Goal: Check status: Check status

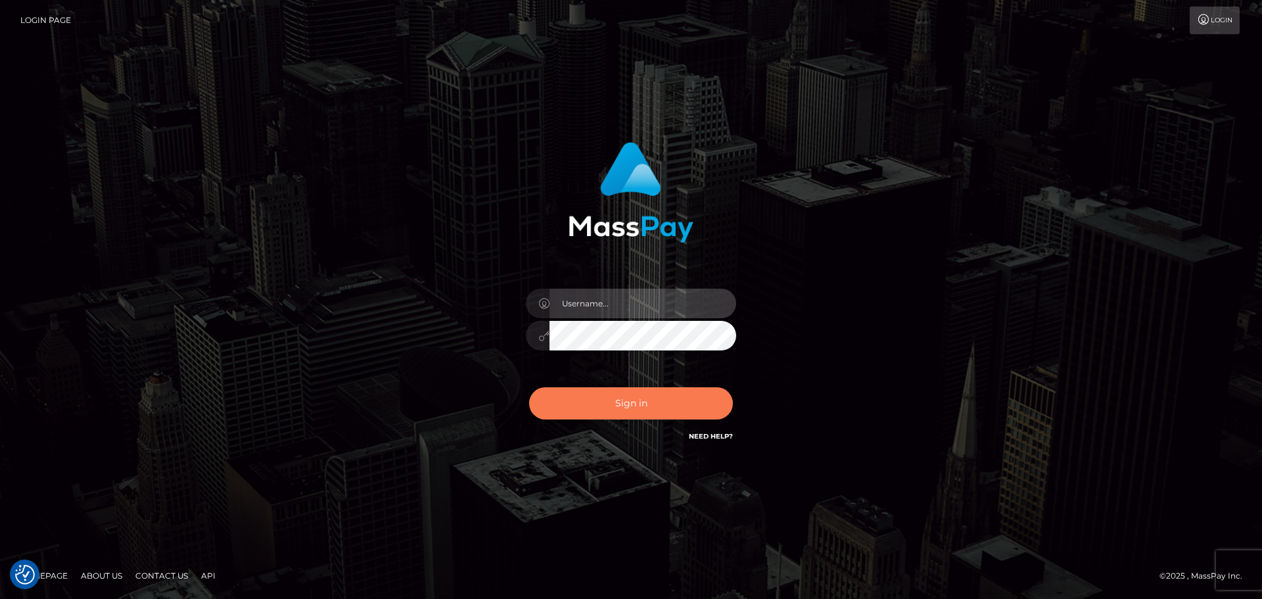
type input "[PERSON_NAME].rollacan"
click at [646, 398] on button "Sign in" at bounding box center [631, 403] width 204 height 32
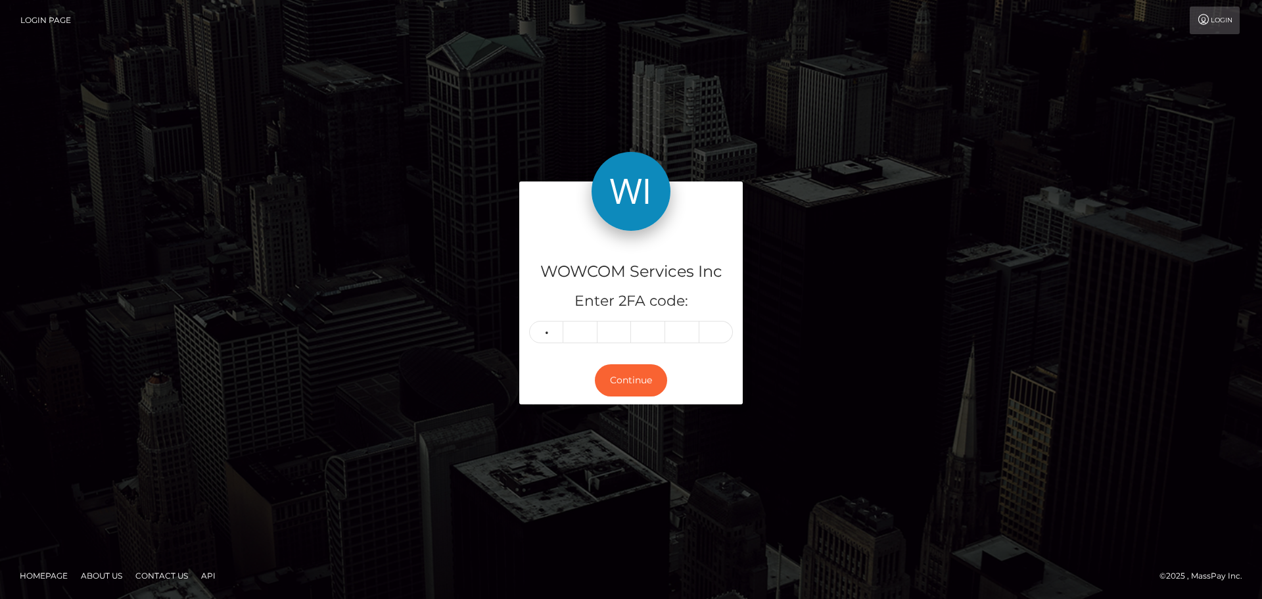
type input "9"
type input "1"
type input "2"
type input "0"
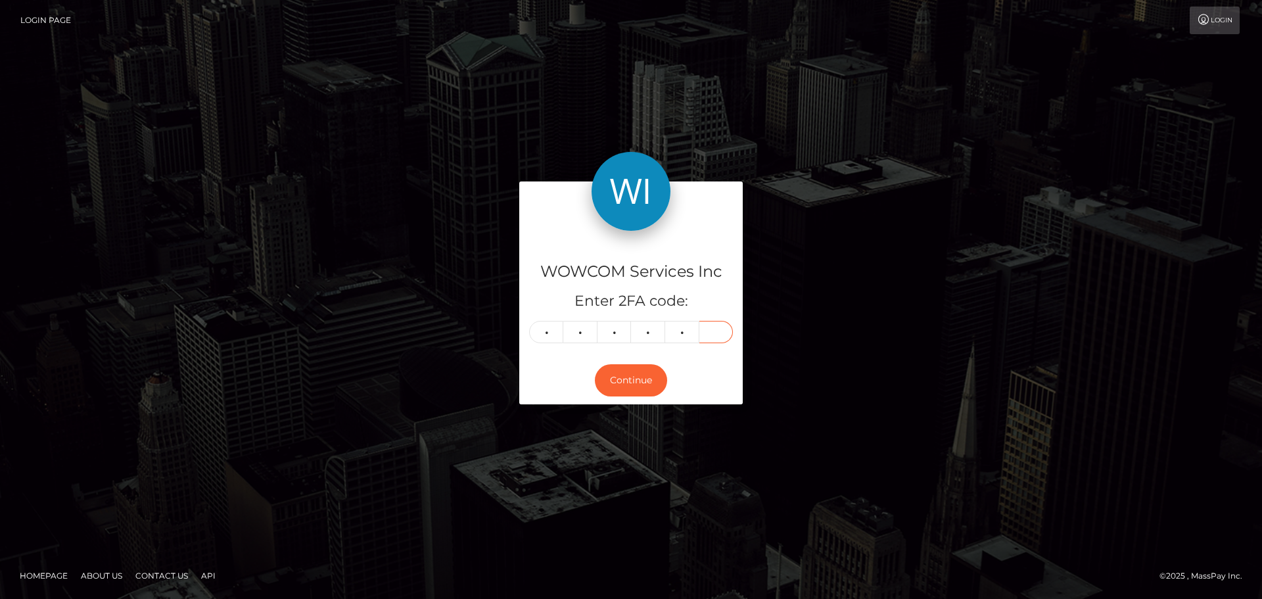
type input "0"
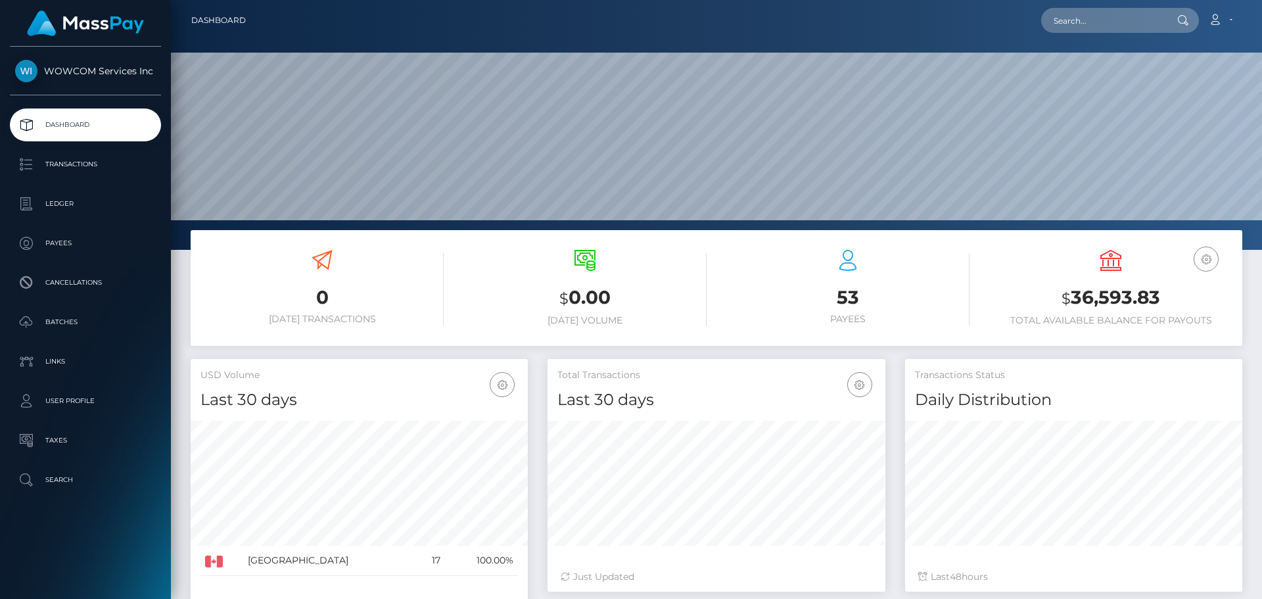
scroll to position [233, 338]
click at [1118, 300] on h3 "$ 36,593.83" at bounding box center [1110, 298] width 243 height 27
copy h3 "36,593.83"
click at [1233, 20] on link "Account" at bounding box center [1220, 21] width 39 height 28
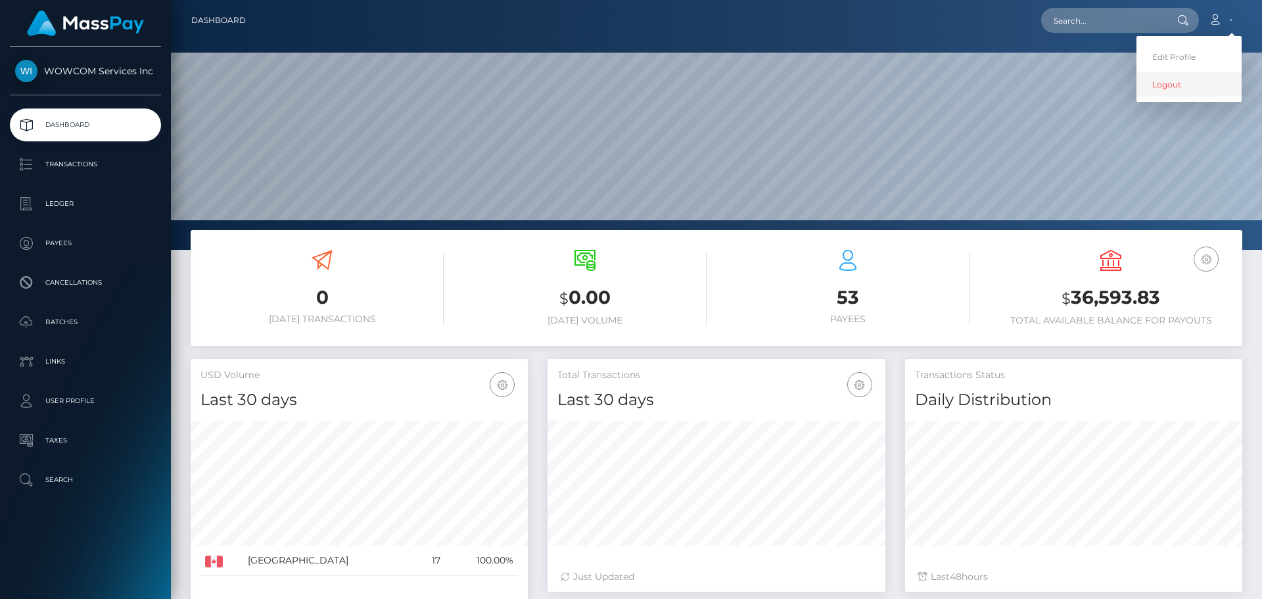
click at [1207, 89] on link "Logout" at bounding box center [1189, 84] width 105 height 24
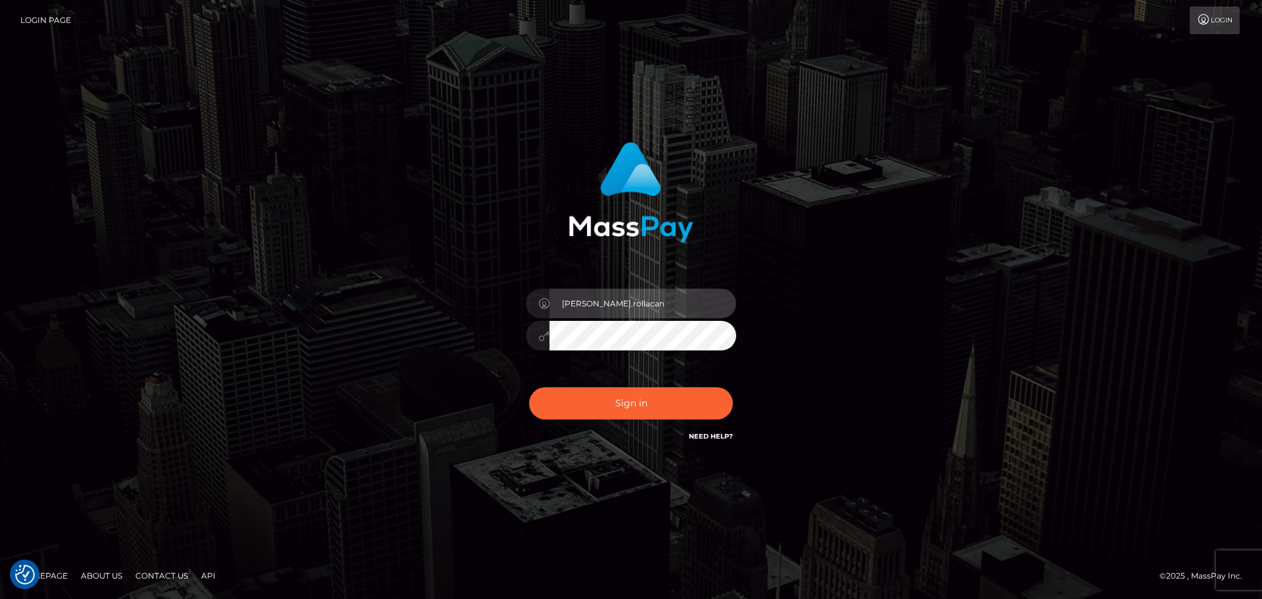
click at [656, 308] on input "[PERSON_NAME].rollacan" at bounding box center [643, 304] width 187 height 30
type input "Victor.wowcan2"
click at [672, 422] on div "Sign in Need Help?" at bounding box center [631, 408] width 230 height 59
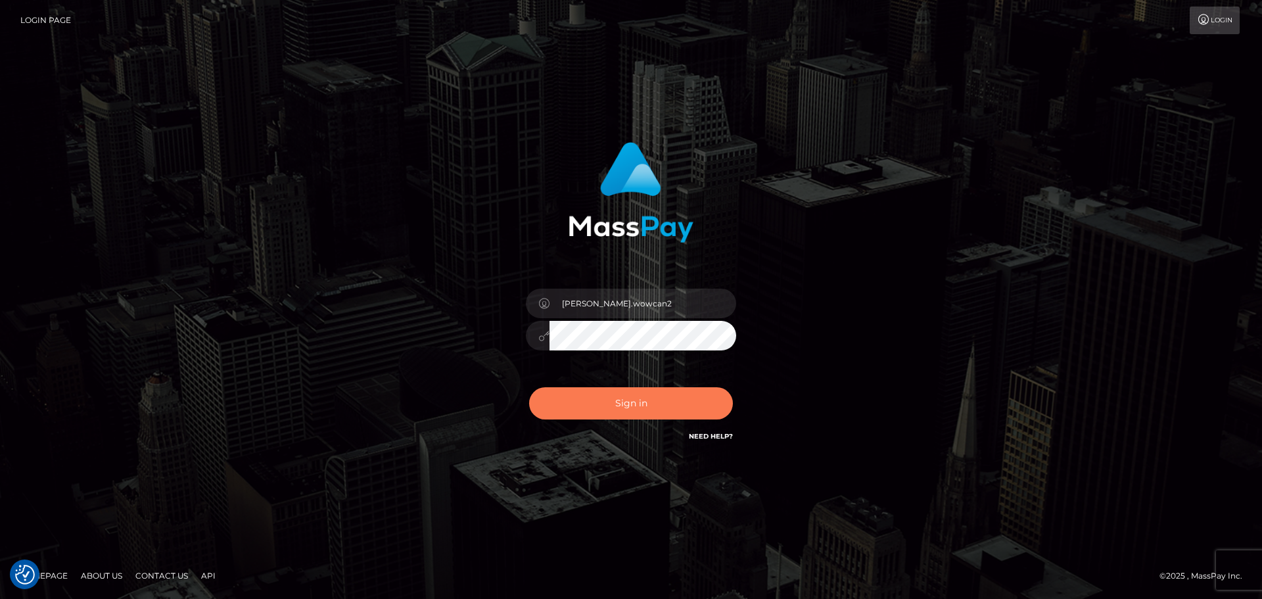
click at [672, 417] on button "Sign in" at bounding box center [631, 403] width 204 height 32
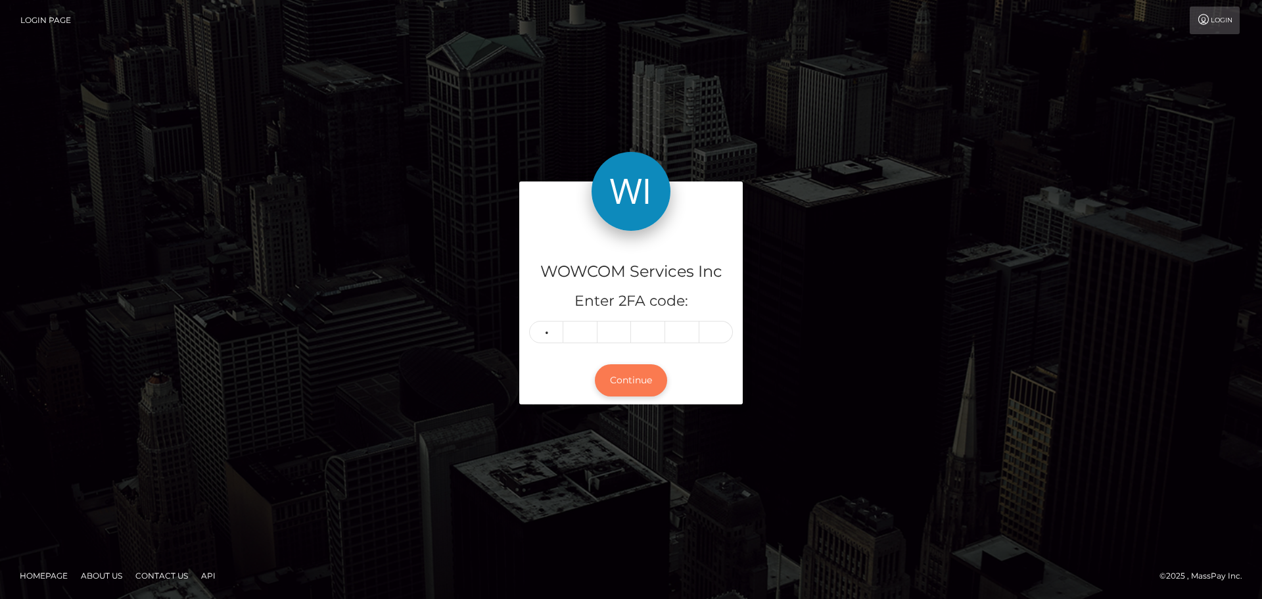
type input "7"
type input "0"
type input "7"
type input "4"
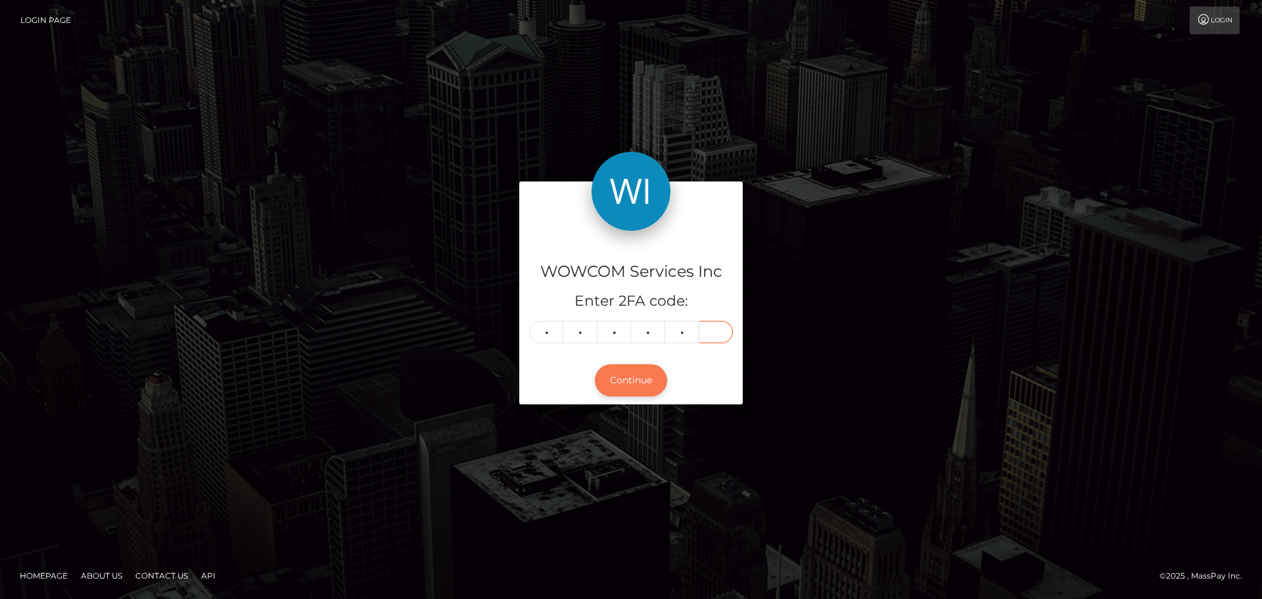
type input "8"
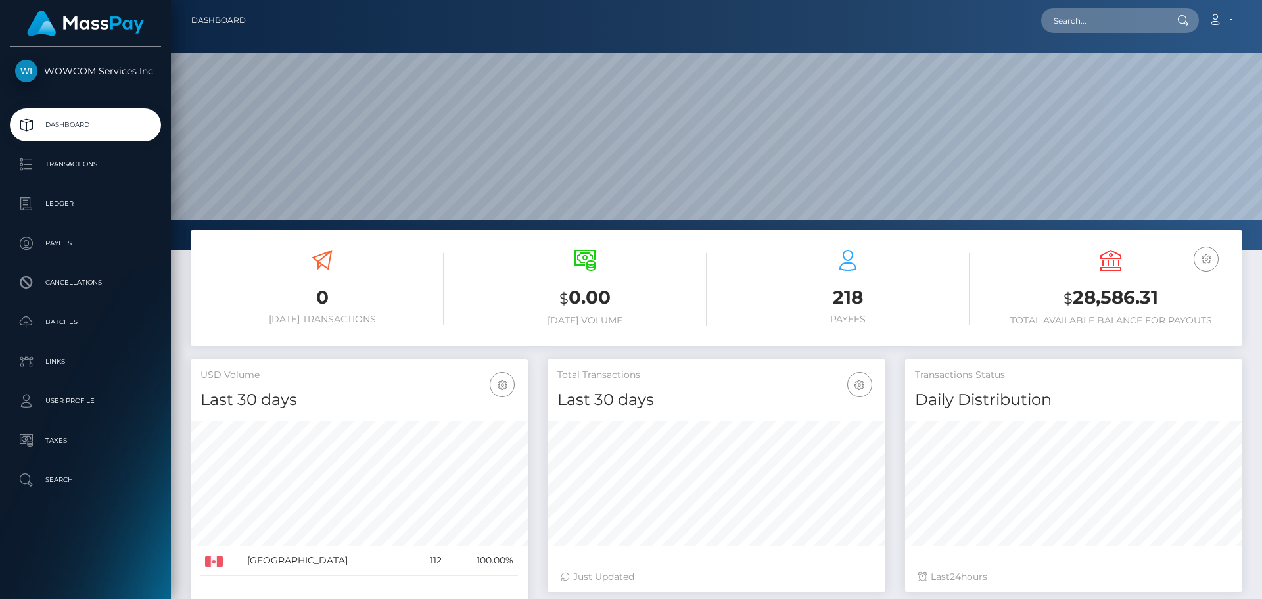
scroll to position [233, 338]
click at [1092, 302] on h3 "$ 28,586.31" at bounding box center [1110, 298] width 243 height 27
copy h3 "28,586.31"
